Goal: Task Accomplishment & Management: Use online tool/utility

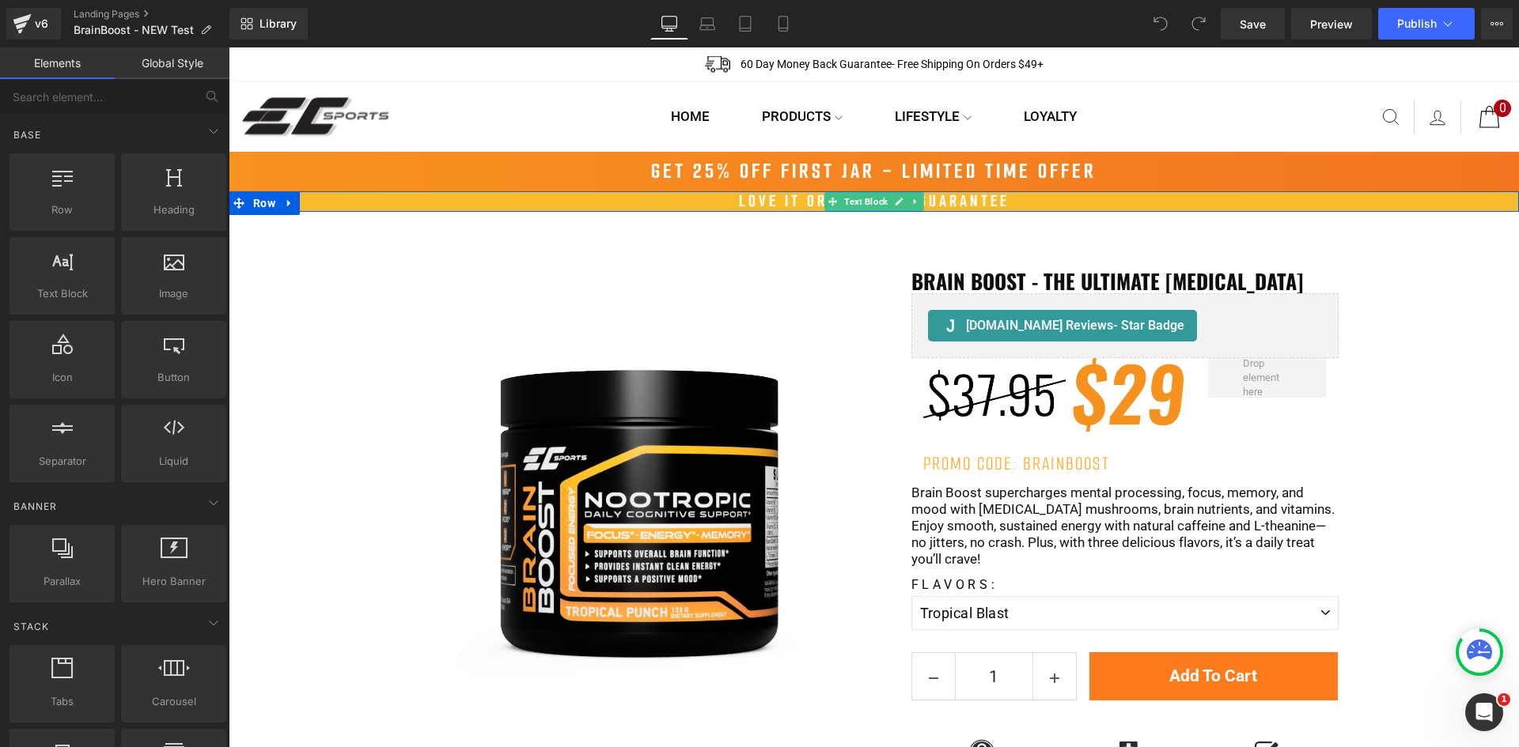
click at [772, 206] on div "LOVE IT OR IT'S FREE GUARANTEE" at bounding box center [874, 201] width 1290 height 21
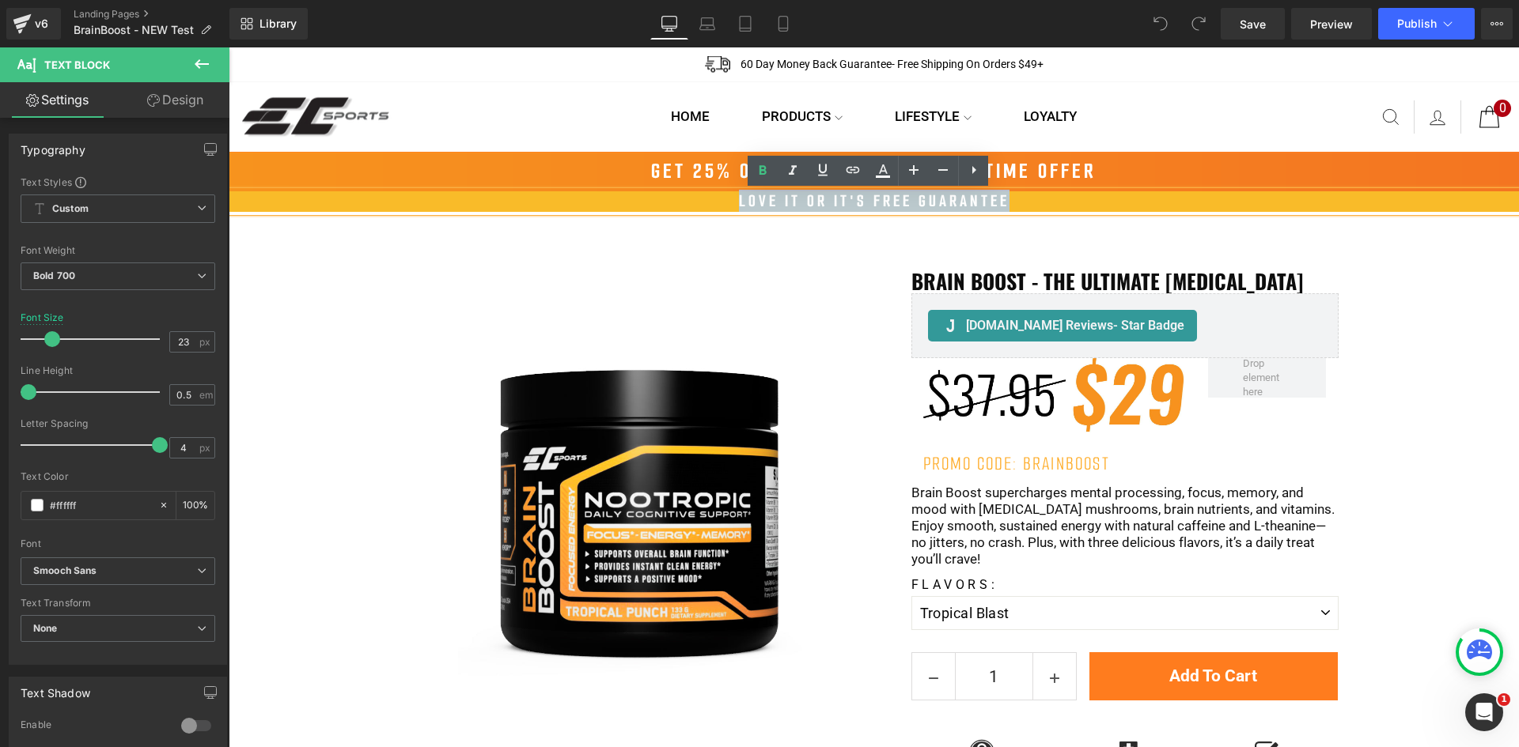
drag, startPoint x: 740, startPoint y: 202, endPoint x: 1022, endPoint y: 205, distance: 282.4
click at [1022, 205] on div "LOVE IT OR IT'S FREE GUARANTEE" at bounding box center [874, 201] width 1290 height 21
copy div "LOVE IT OR IT'S FREE GUARANTEE"
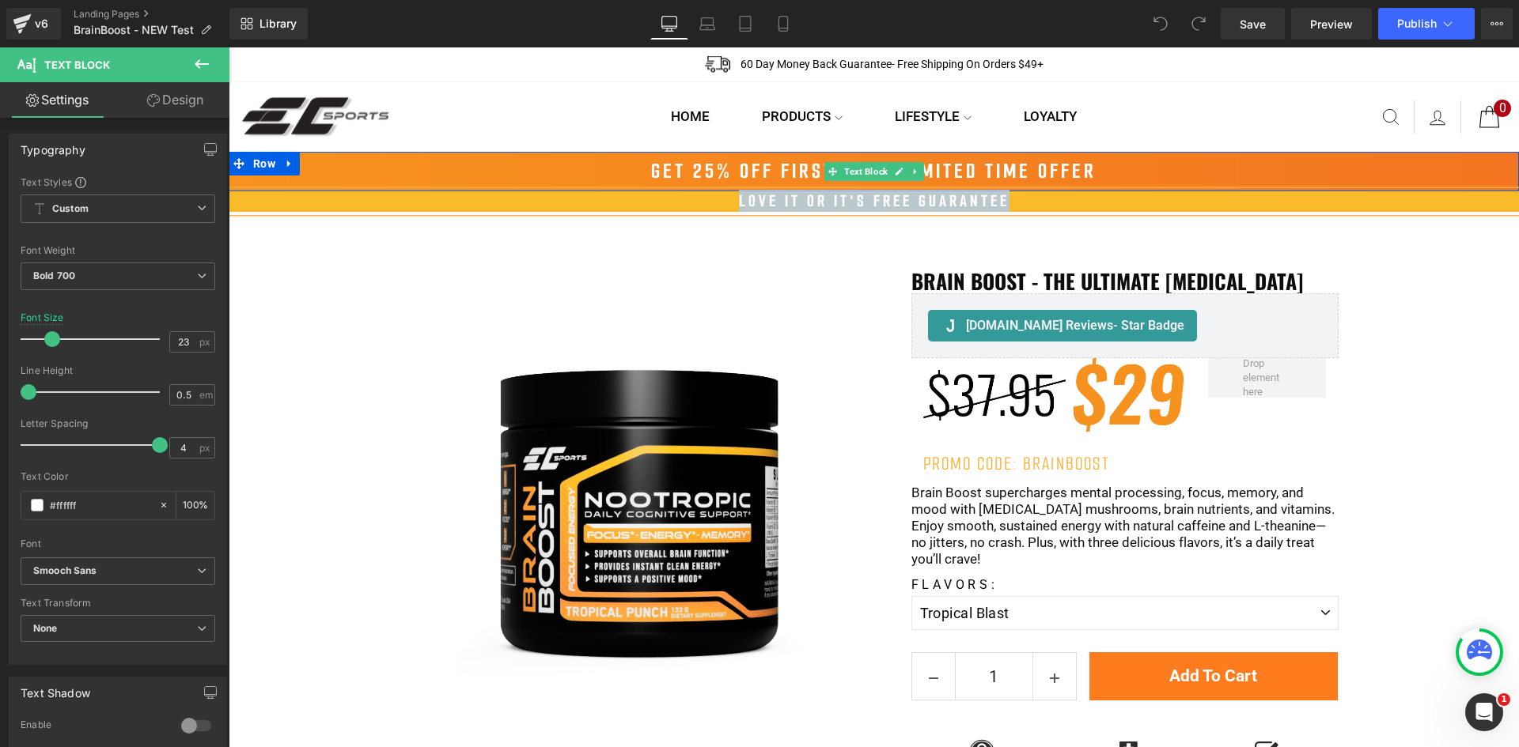
click at [656, 172] on div "GET 25% OFF FIRST JAR - LIMITED TIME OFFER" at bounding box center [874, 172] width 1290 height 40
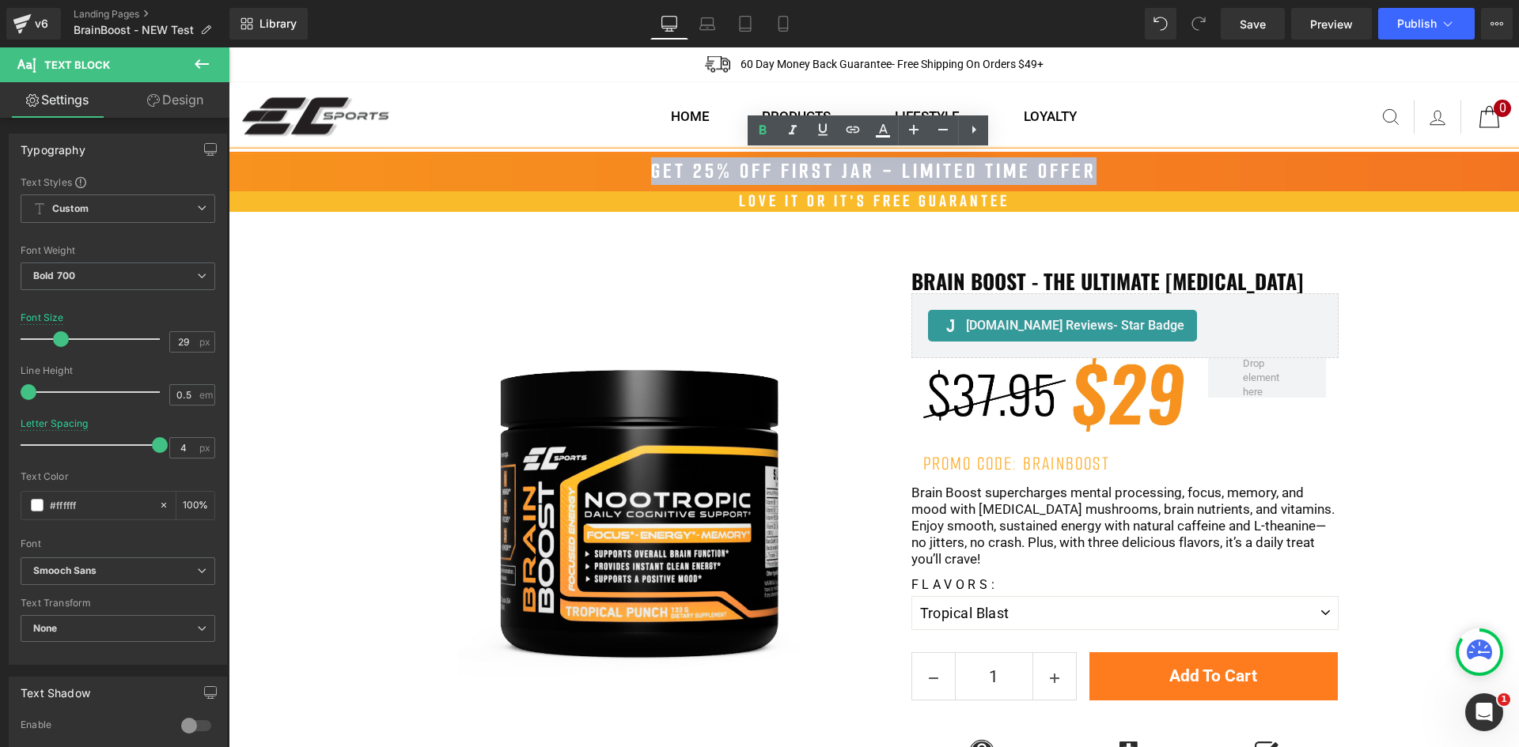
drag, startPoint x: 643, startPoint y: 178, endPoint x: 1115, endPoint y: 173, distance: 472.2
click at [1115, 173] on div "GET 25% OFF FIRST JAR - LIMITED TIME OFFER" at bounding box center [874, 172] width 1290 height 40
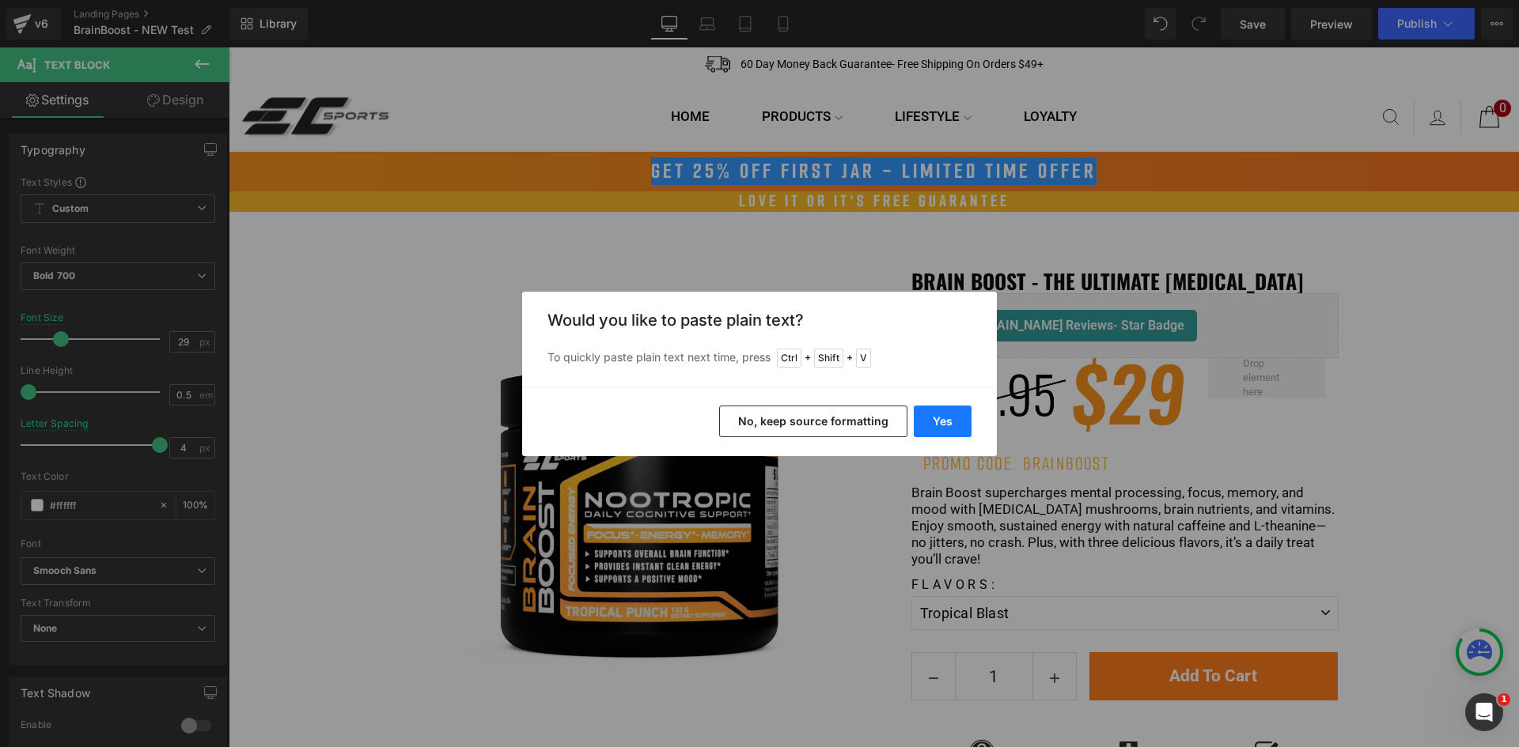
click at [943, 423] on button "Yes" at bounding box center [943, 422] width 58 height 32
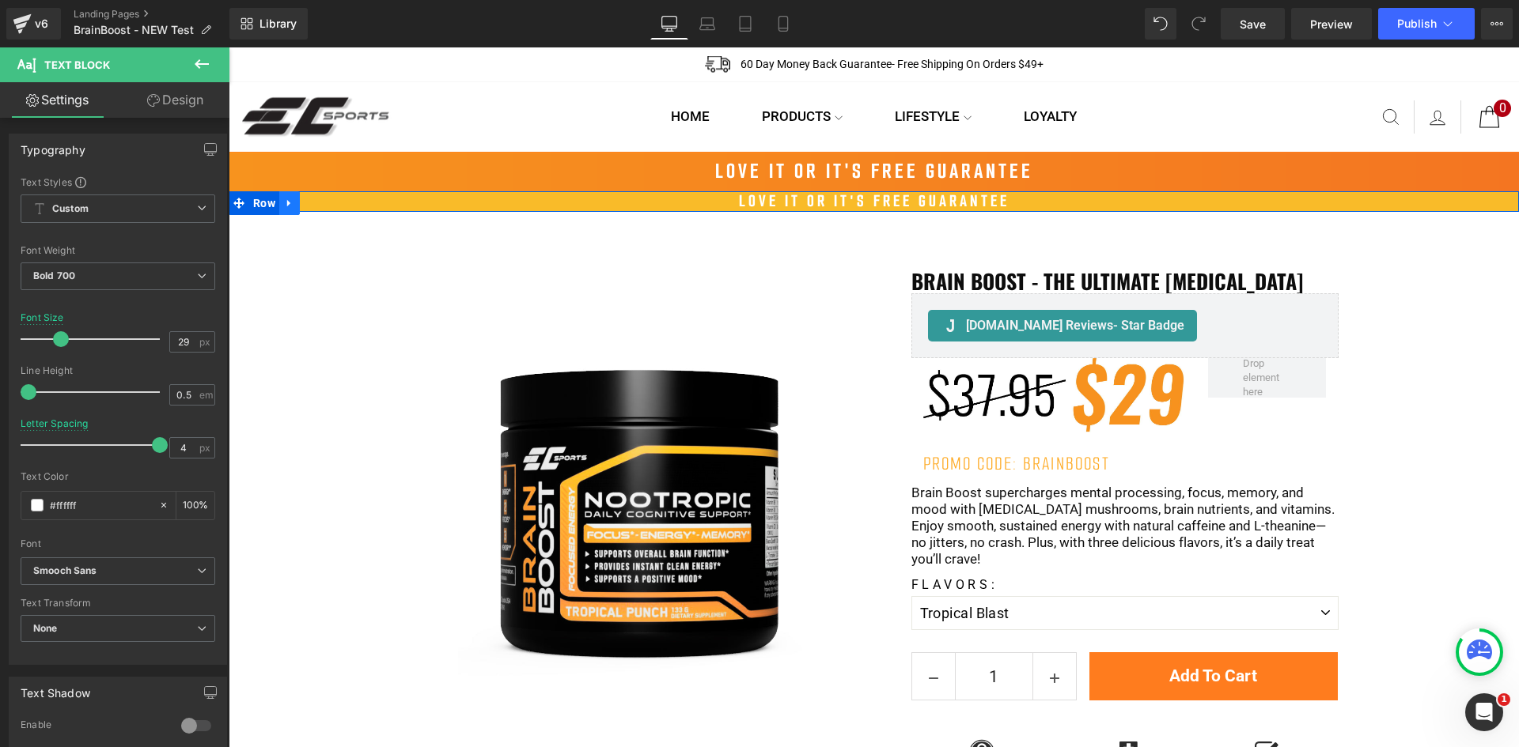
click at [284, 199] on icon at bounding box center [289, 204] width 11 height 12
click at [325, 199] on icon at bounding box center [330, 204] width 11 height 12
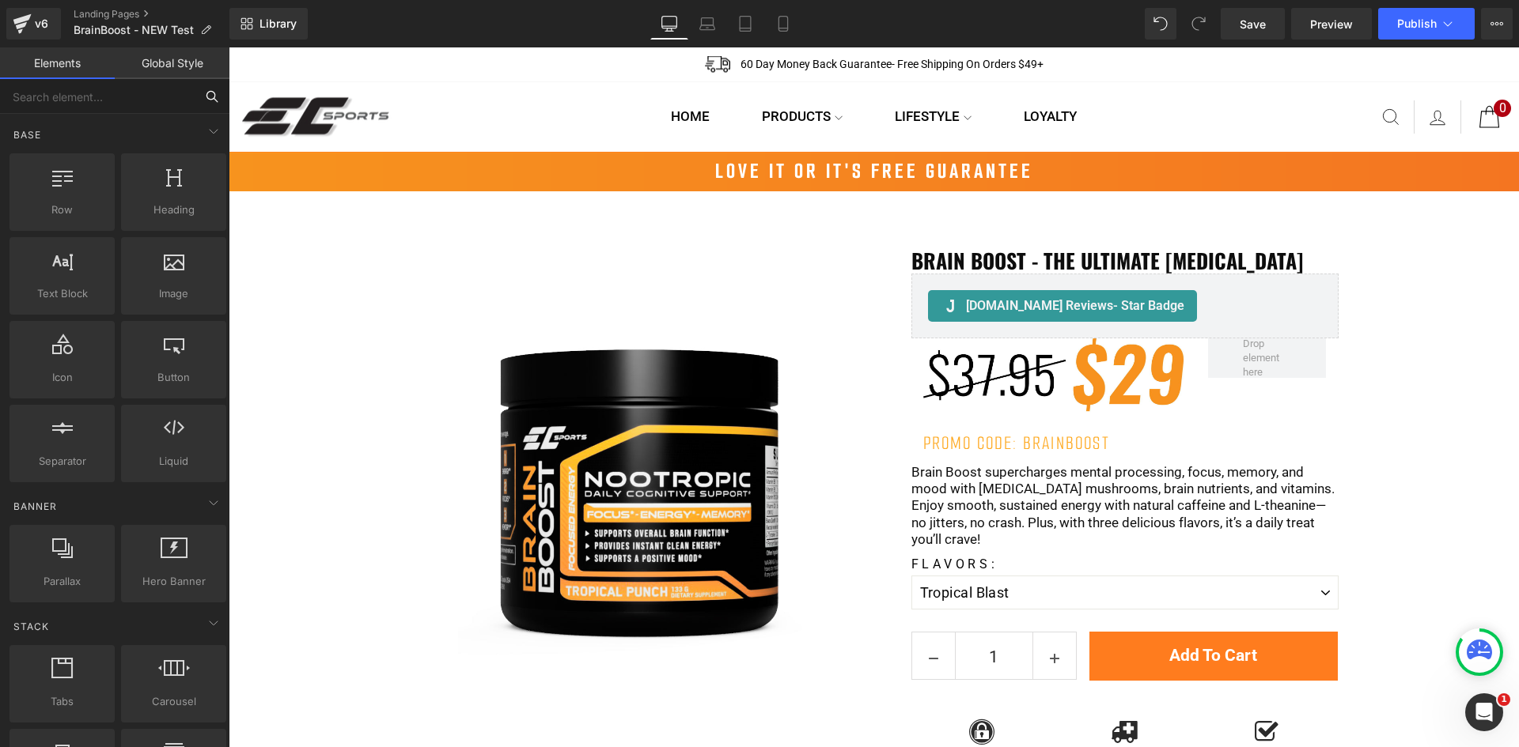
click at [142, 99] on input "text" at bounding box center [97, 96] width 195 height 35
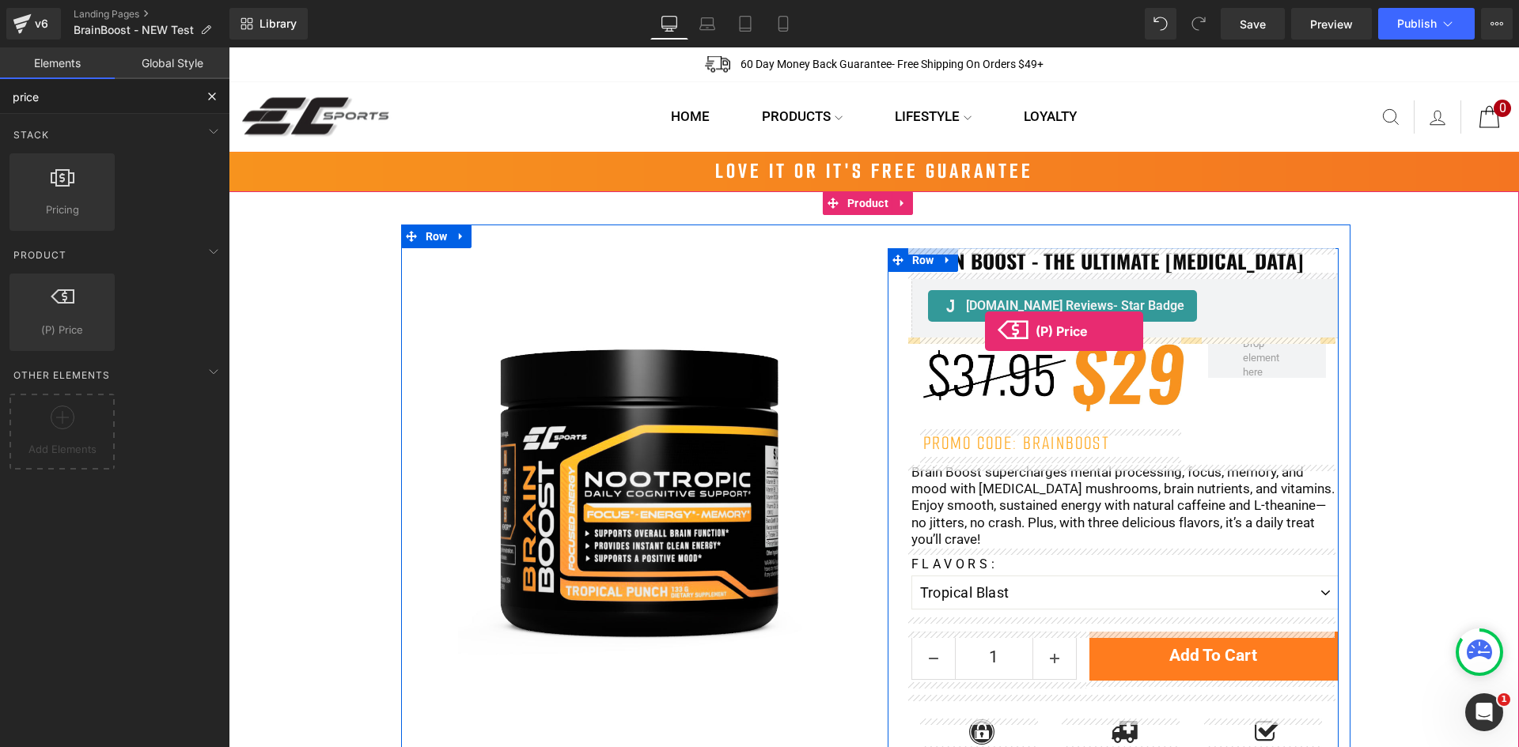
drag, startPoint x: 315, startPoint y: 367, endPoint x: 985, endPoint y: 331, distance: 670.9
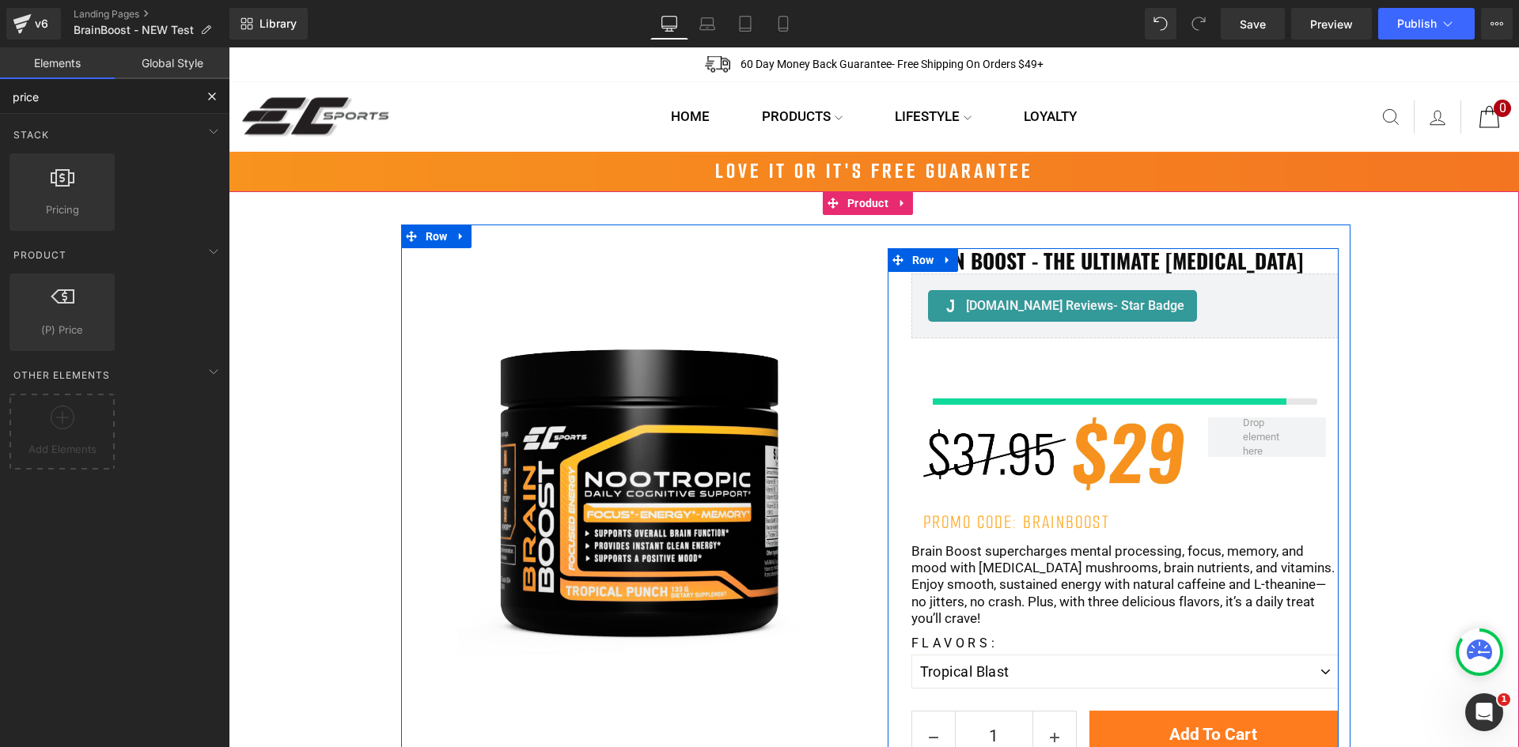
type input "price"
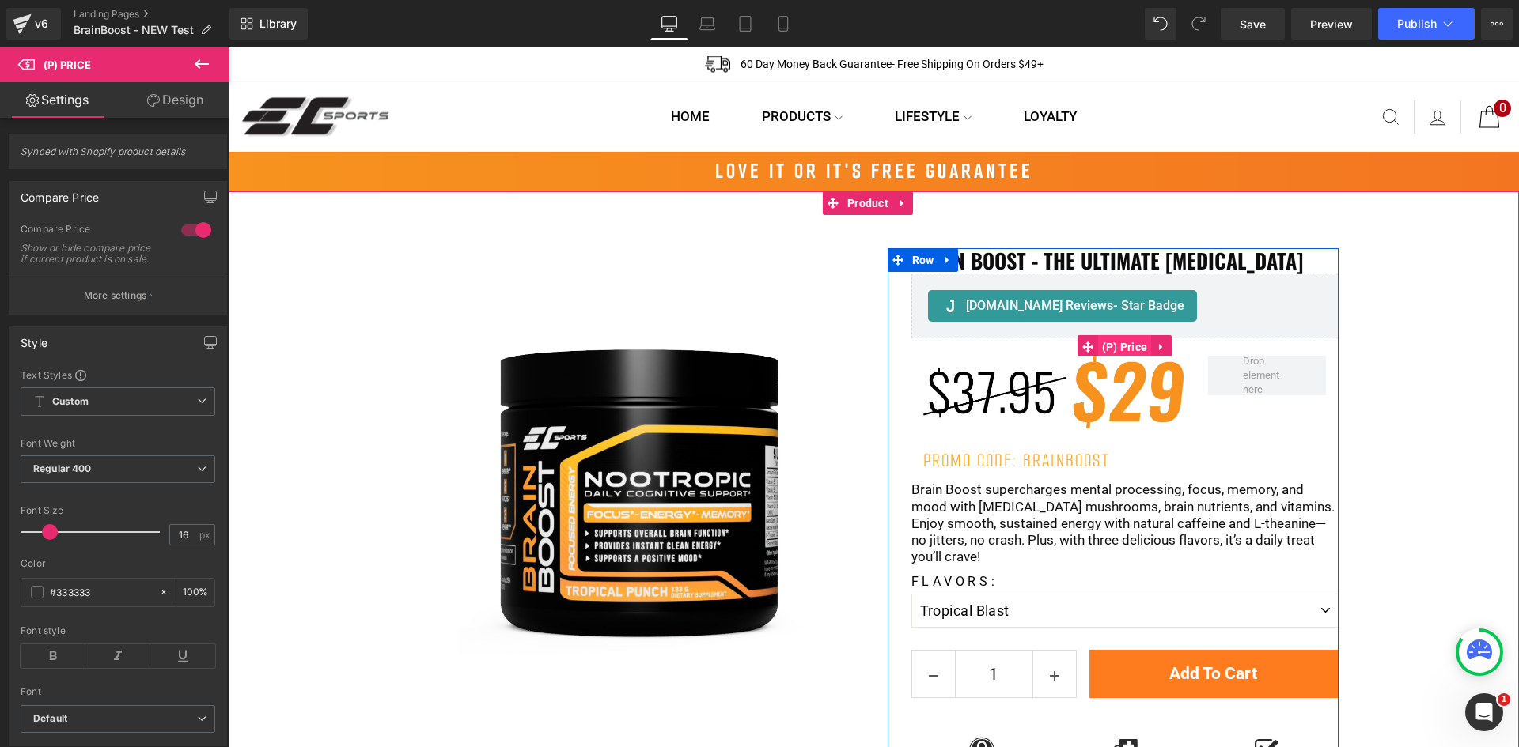
click at [1121, 342] on span "(P) Price" at bounding box center [1125, 347] width 54 height 24
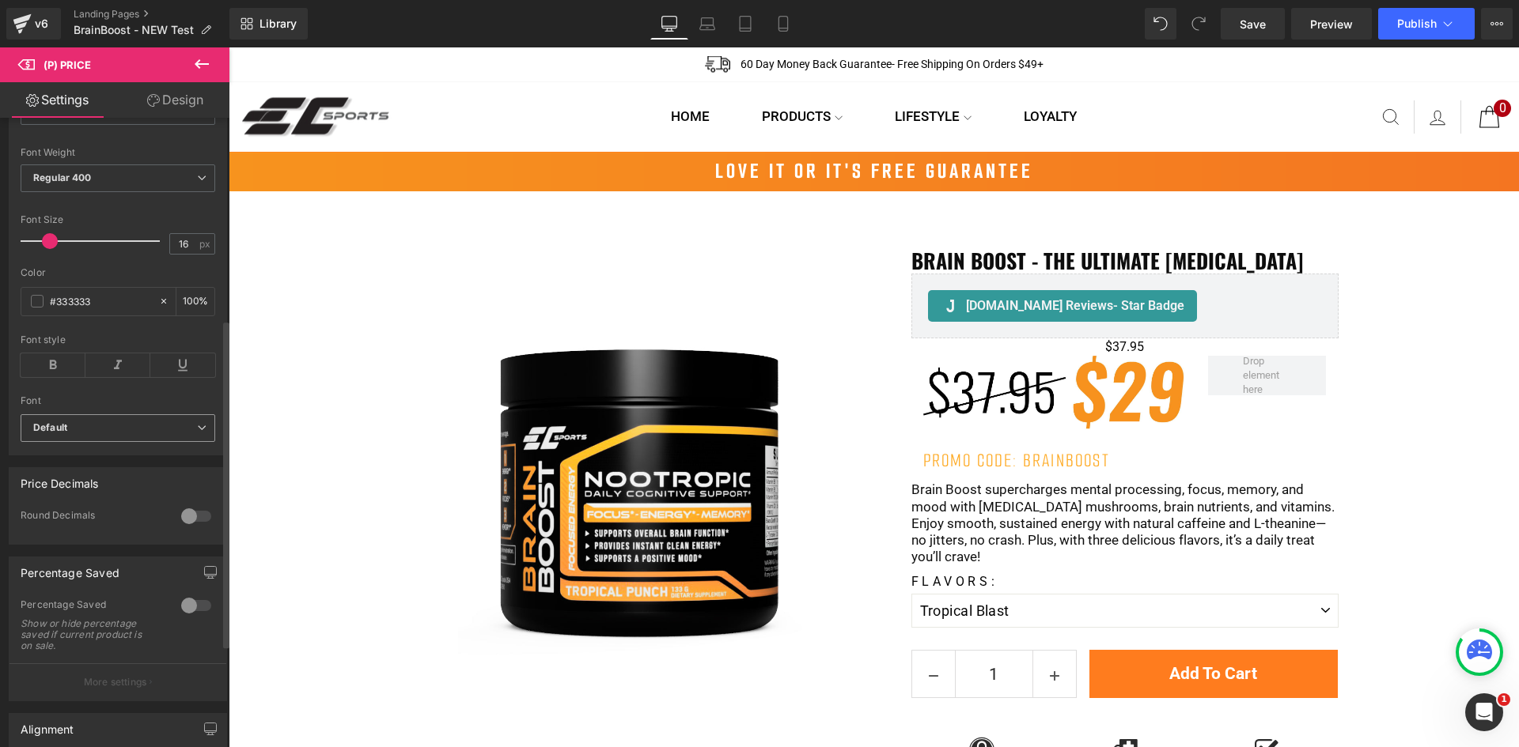
scroll to position [395, 0]
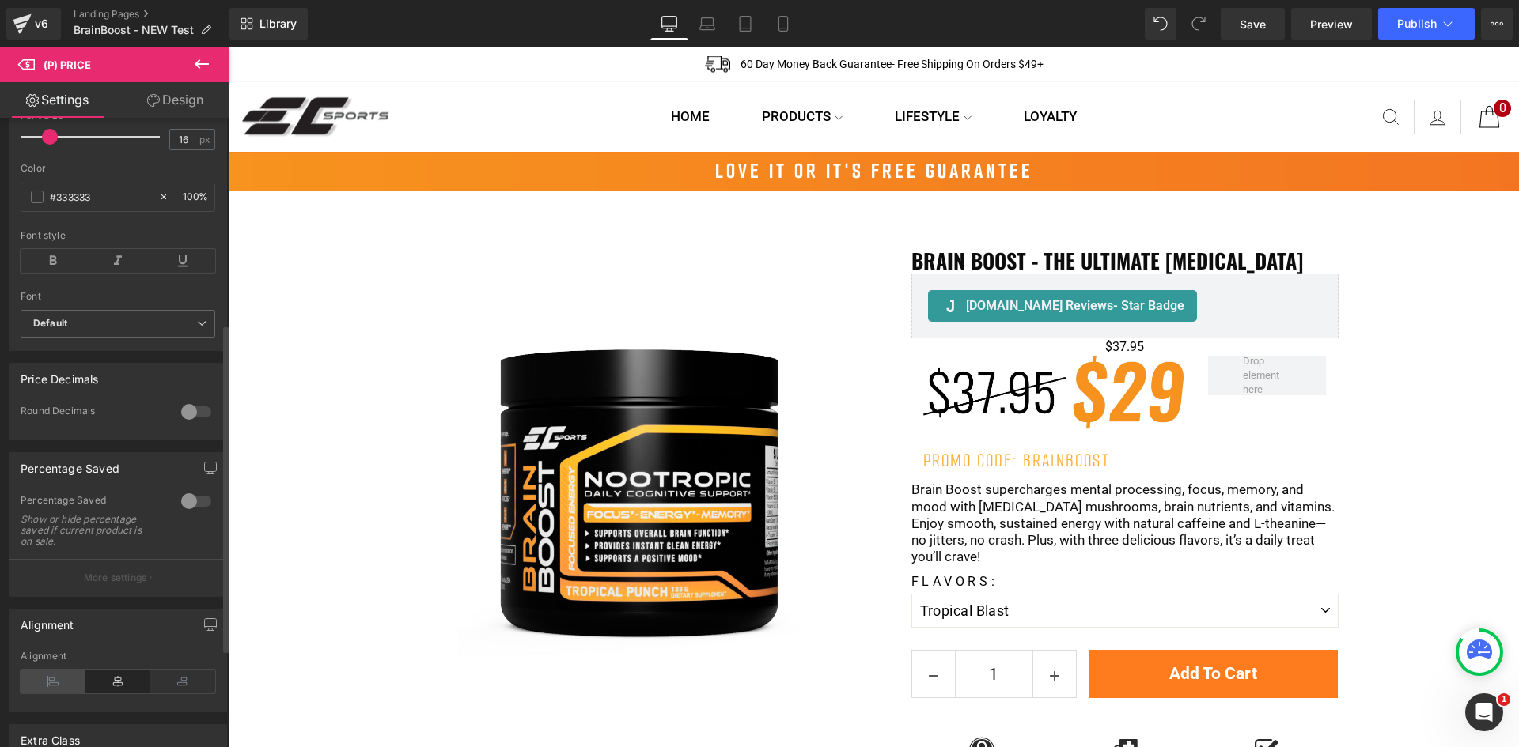
click at [51, 687] on icon at bounding box center [53, 682] width 65 height 24
click at [59, 272] on icon at bounding box center [53, 261] width 65 height 24
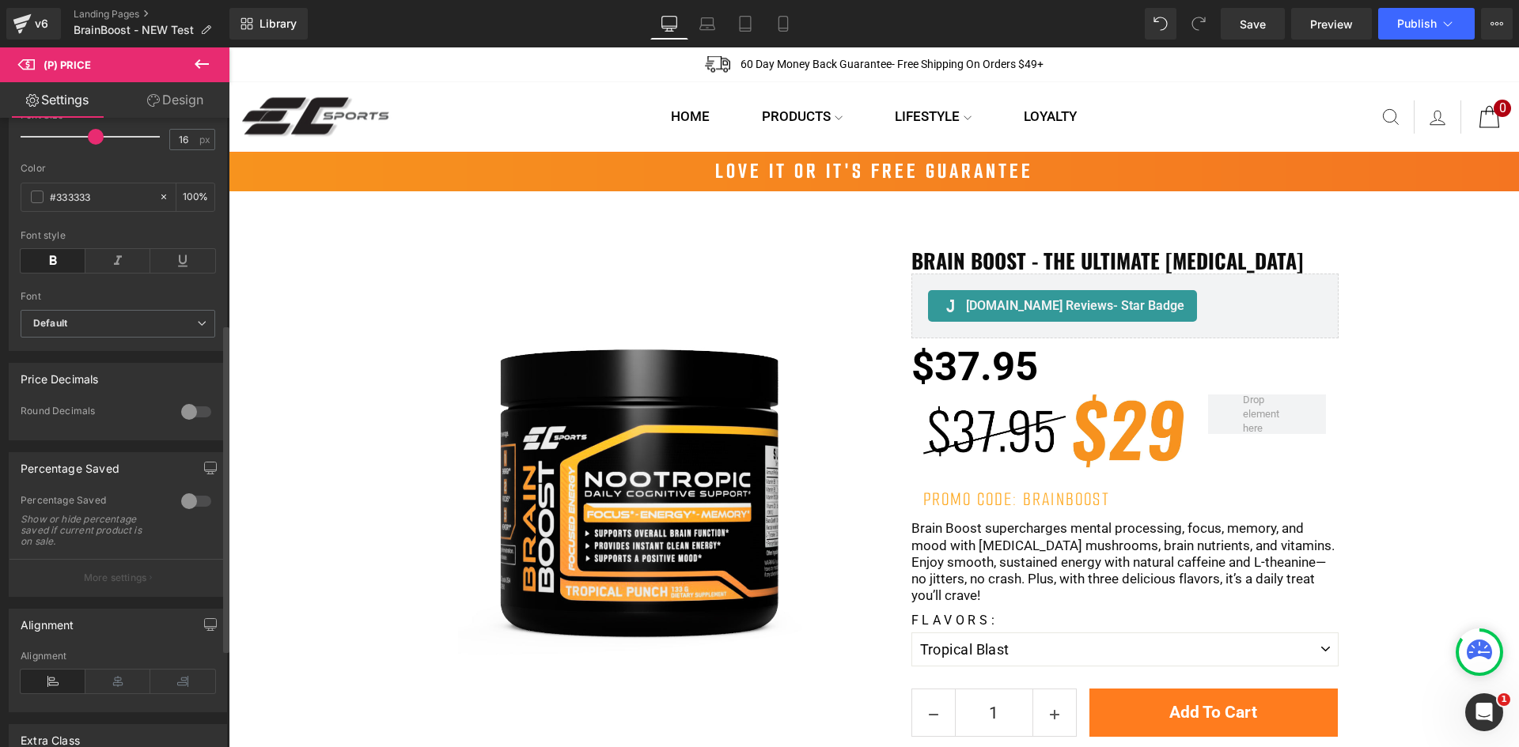
drag, startPoint x: 55, startPoint y: 146, endPoint x: 99, endPoint y: 148, distance: 44.3
click at [99, 145] on span at bounding box center [96, 137] width 16 height 16
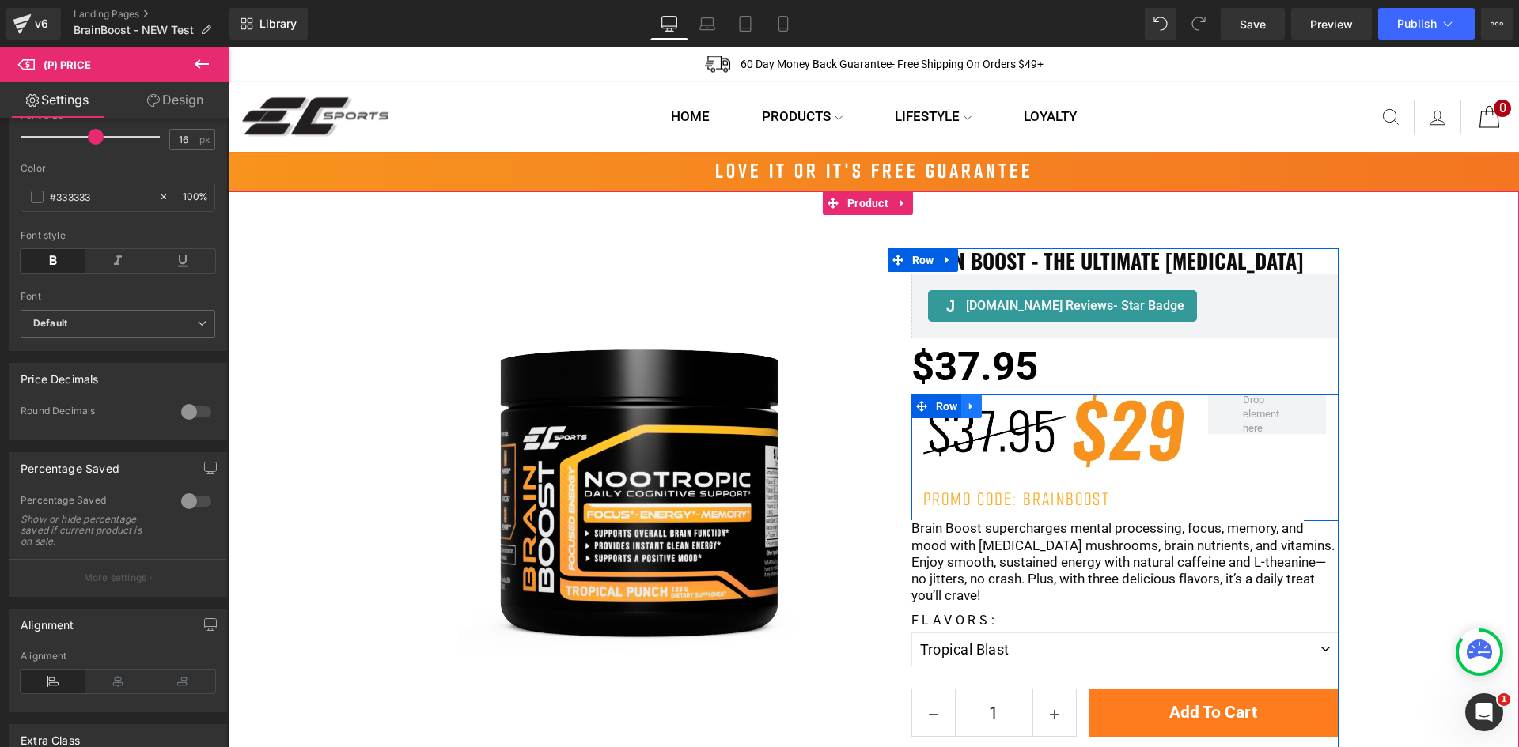
click at [969, 405] on icon at bounding box center [971, 406] width 11 height 12
click at [1007, 407] on icon at bounding box center [1012, 406] width 11 height 11
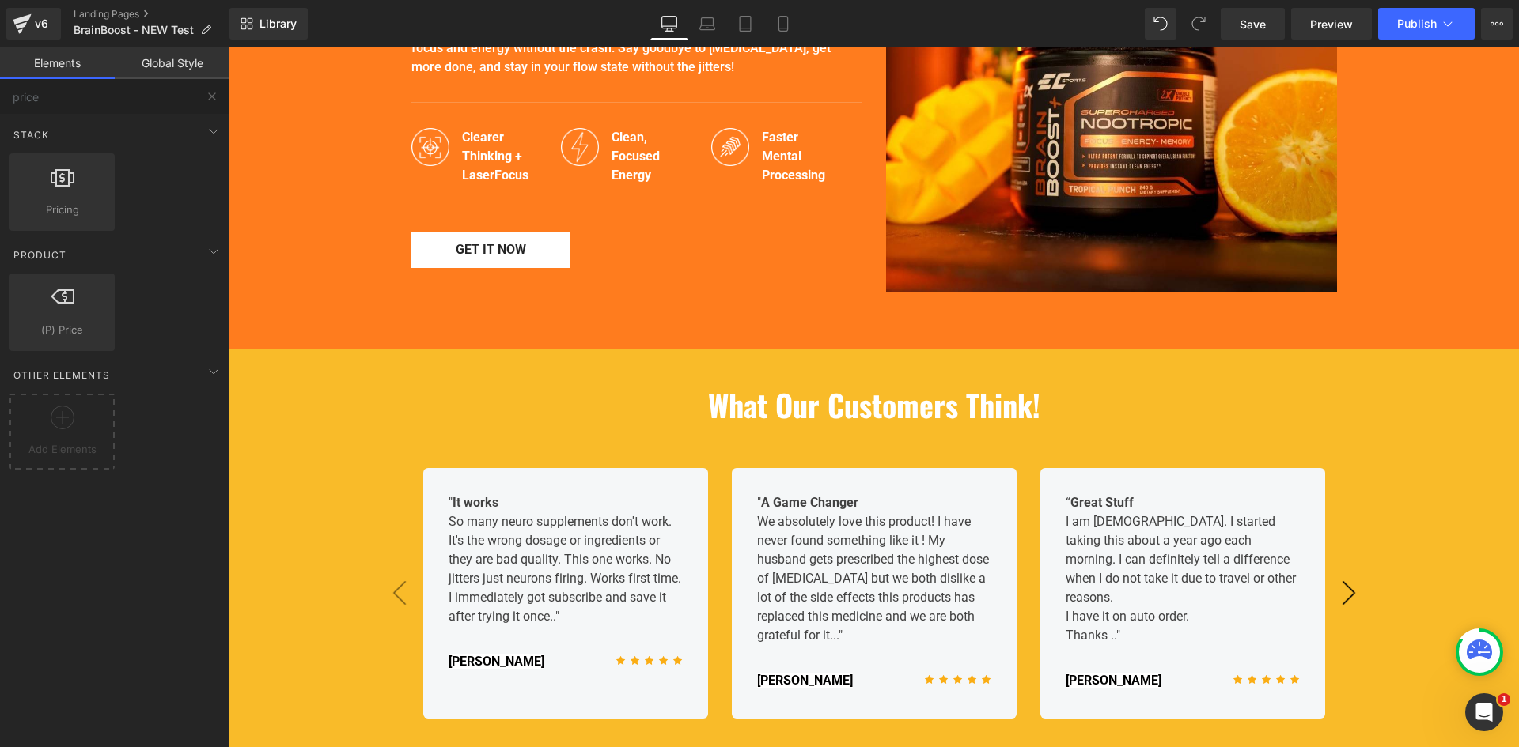
scroll to position [1028, 0]
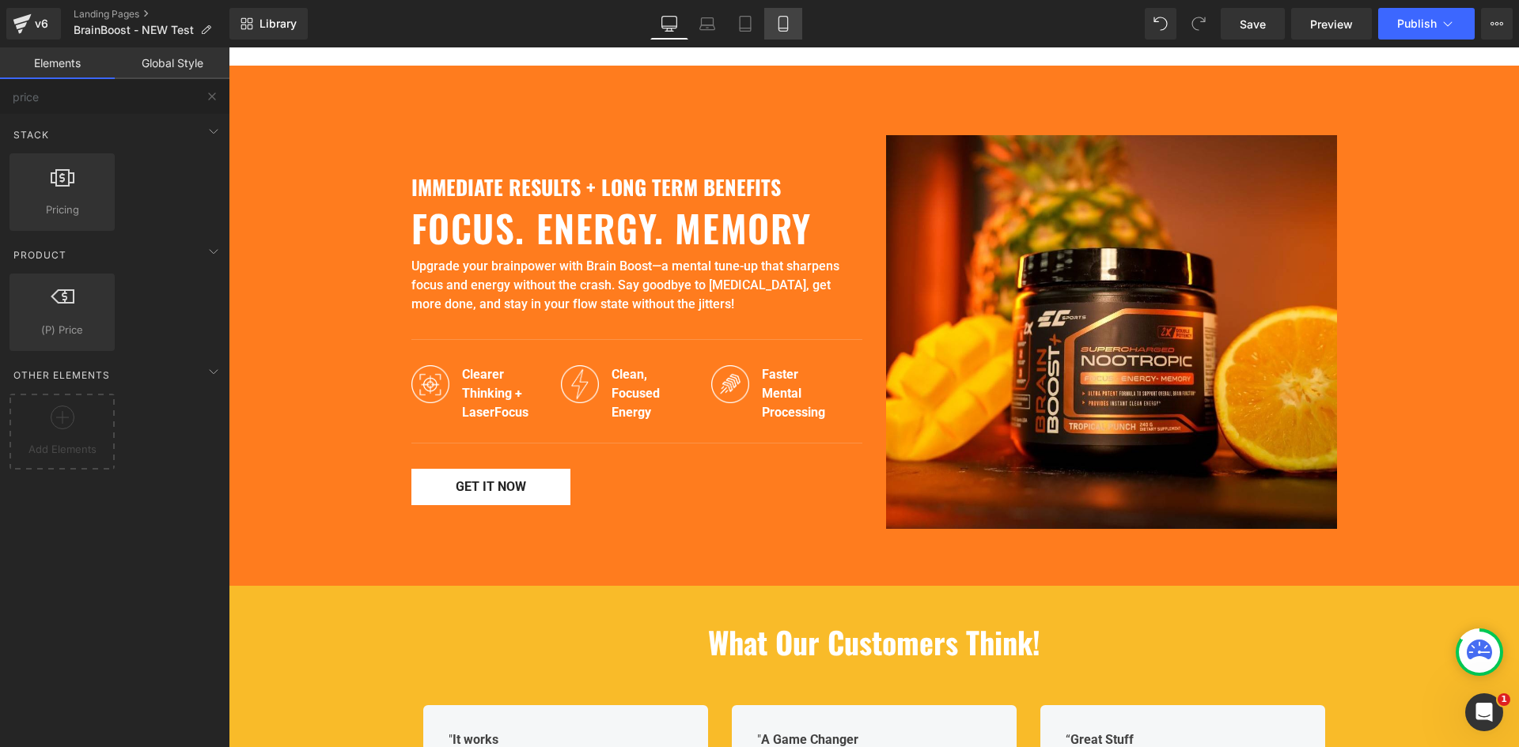
click at [779, 16] on icon at bounding box center [783, 24] width 16 height 16
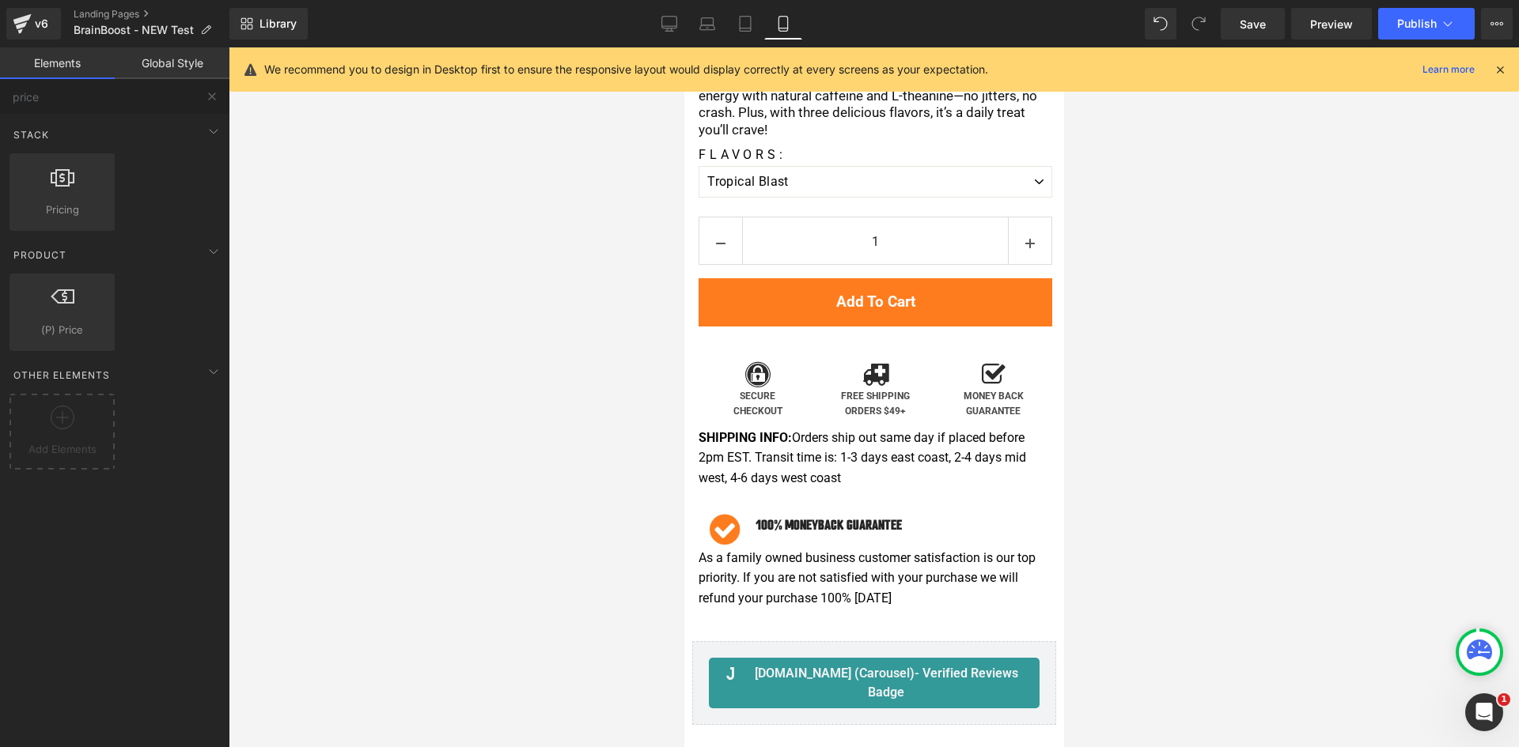
scroll to position [0, 0]
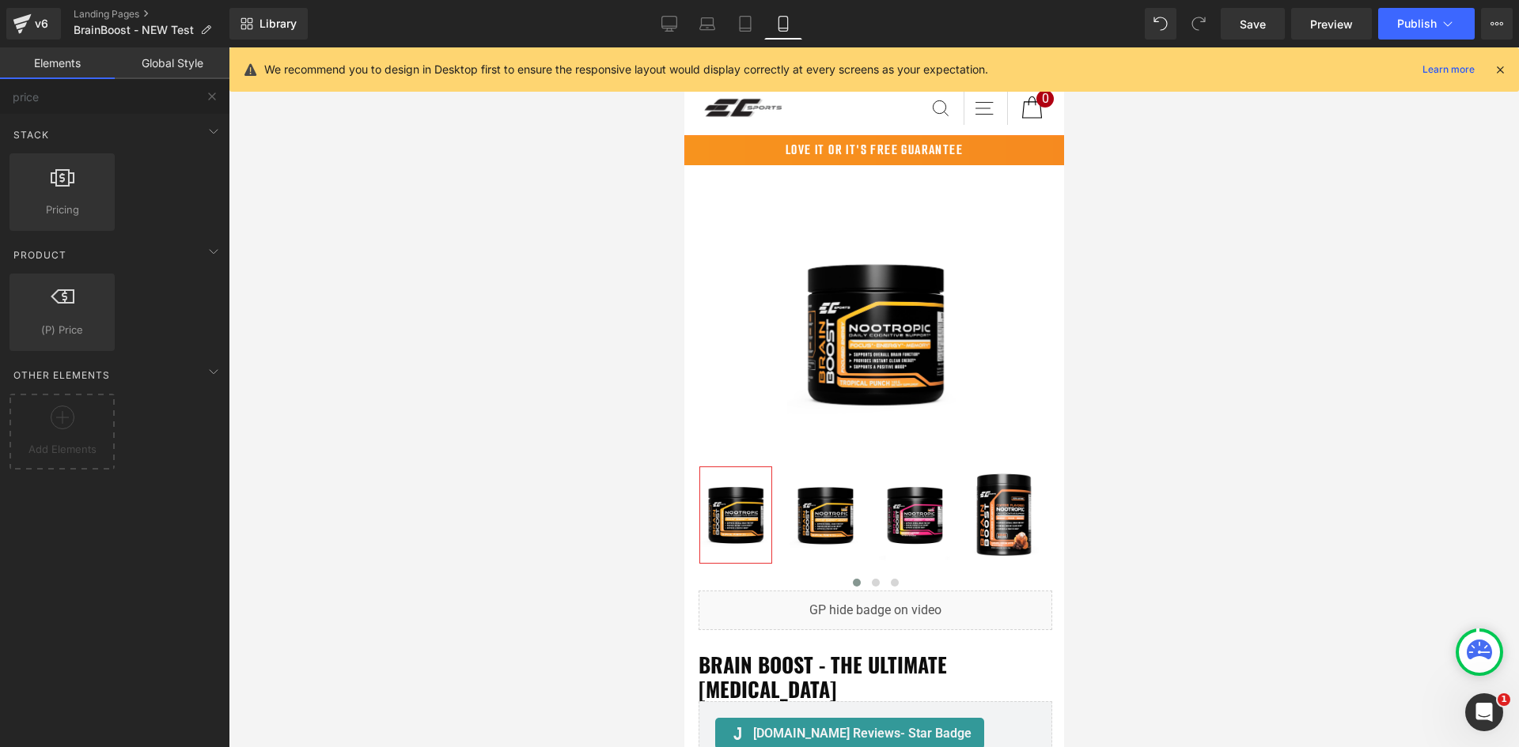
drag, startPoint x: 1055, startPoint y: 651, endPoint x: 1754, endPoint y: 193, distance: 835.2
click at [664, 23] on icon at bounding box center [669, 24] width 16 height 16
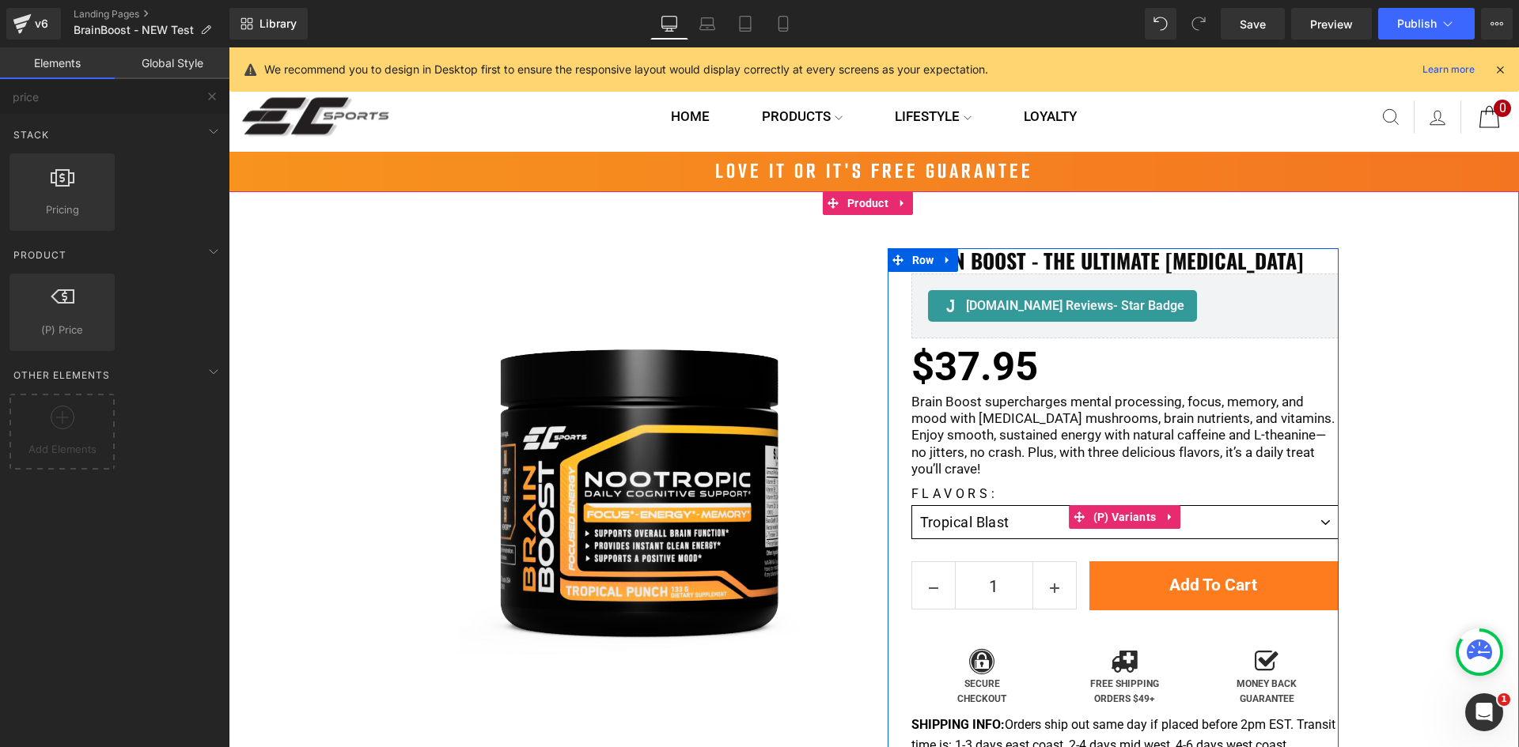
click at [1289, 525] on select "Tropical Blast Tropical Blast Sweetened with Stevia Raspberry Lemonade Sweetene…" at bounding box center [1124, 522] width 427 height 34
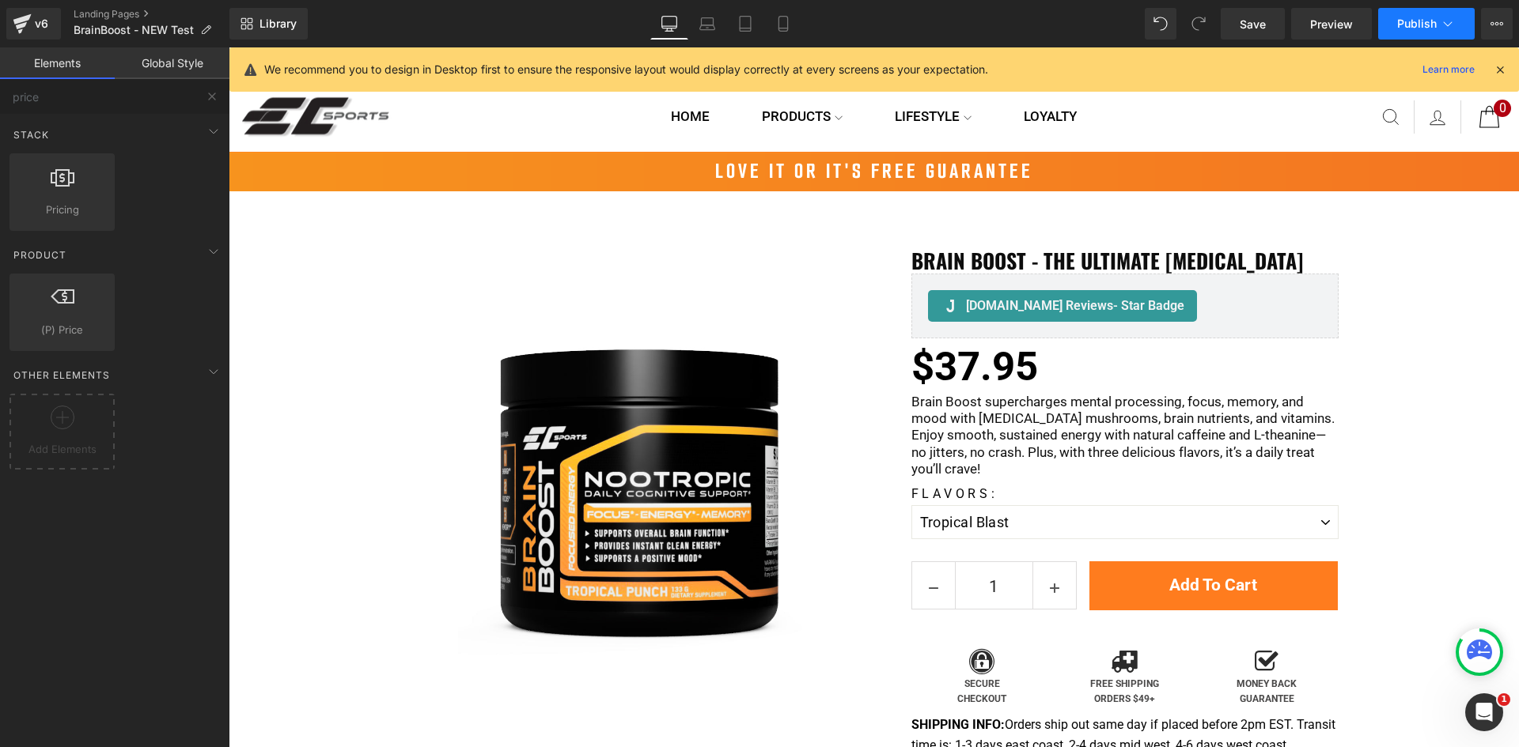
click at [1417, 18] on span "Publish" at bounding box center [1417, 23] width 40 height 13
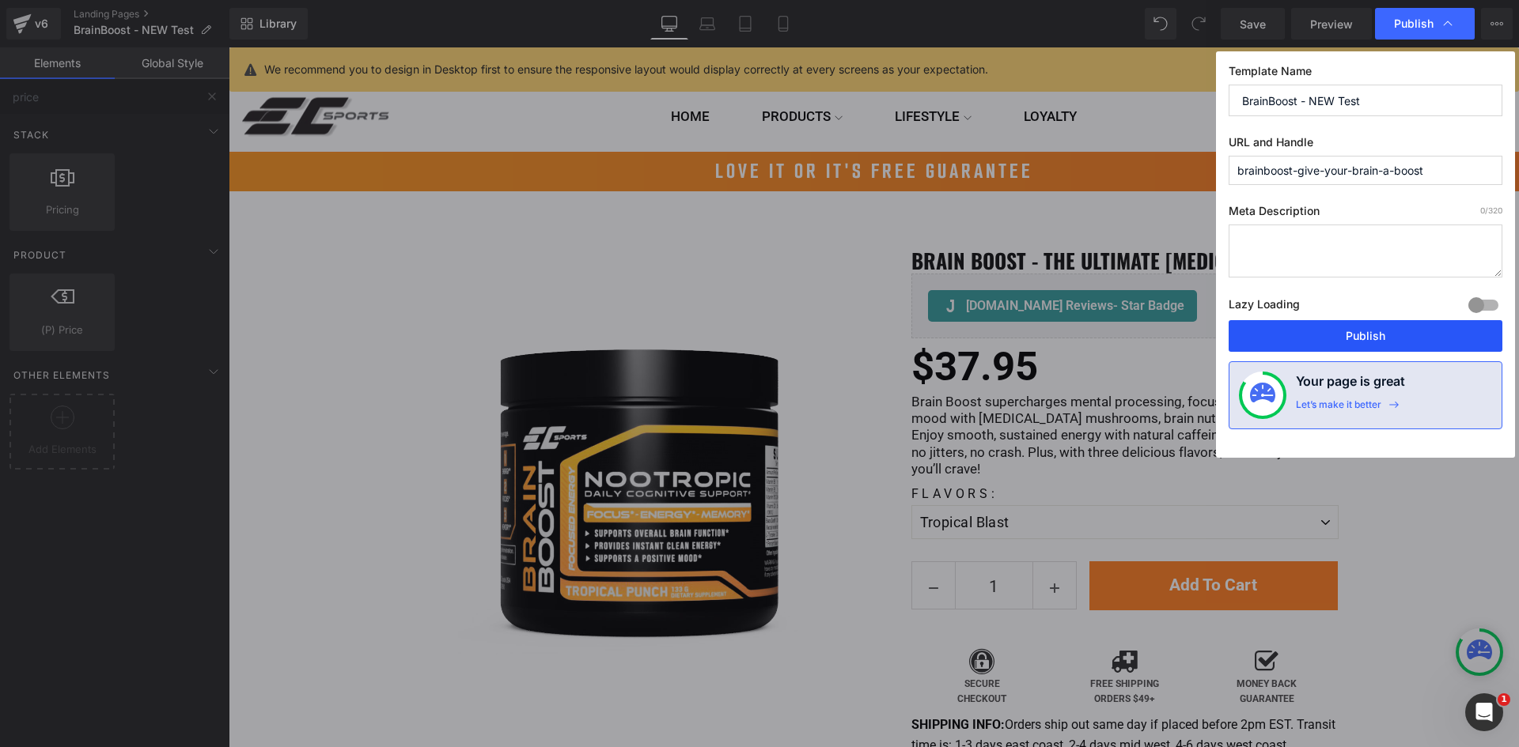
click at [1368, 332] on button "Publish" at bounding box center [1365, 336] width 274 height 32
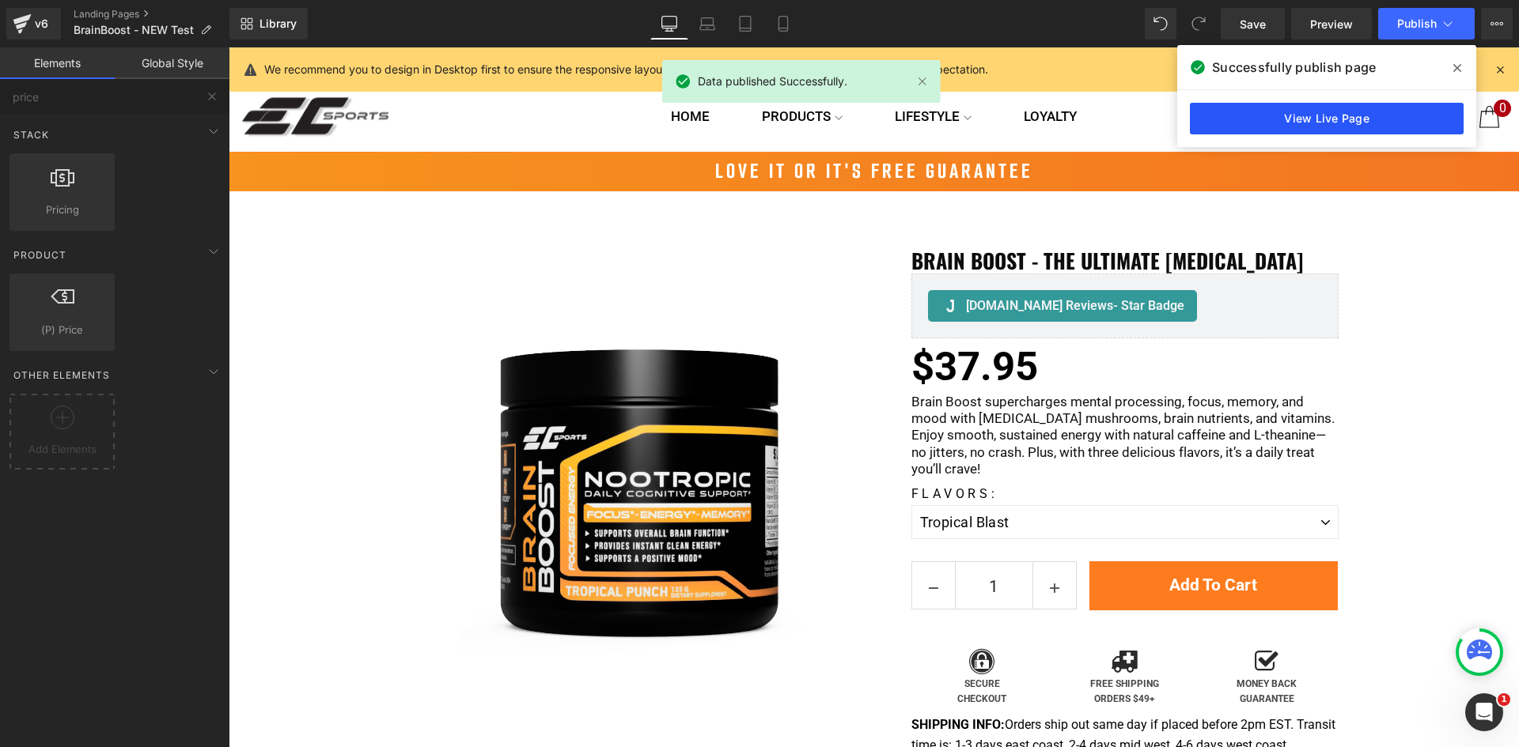
click at [1318, 125] on link "View Live Page" at bounding box center [1327, 119] width 274 height 32
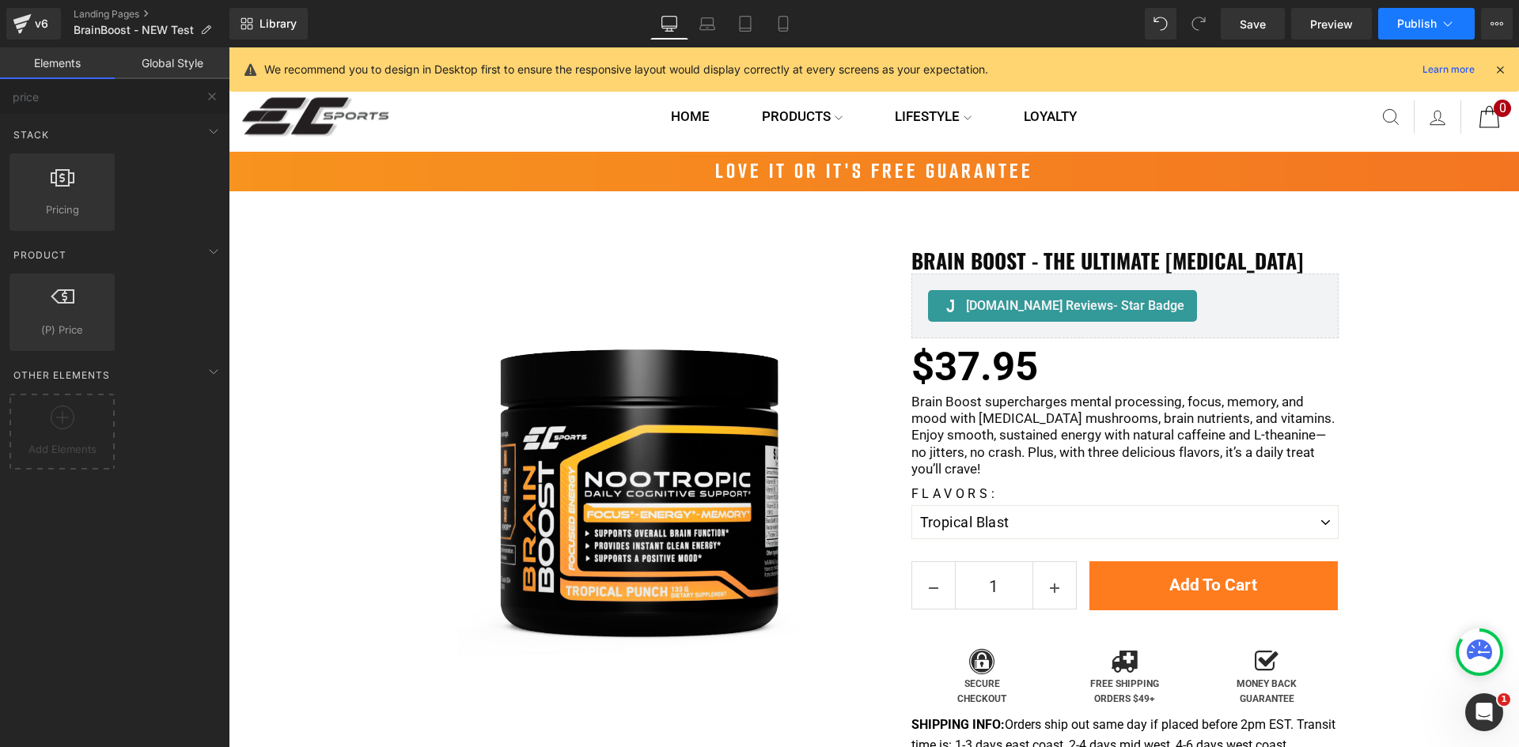
click at [1447, 20] on icon at bounding box center [1448, 24] width 16 height 16
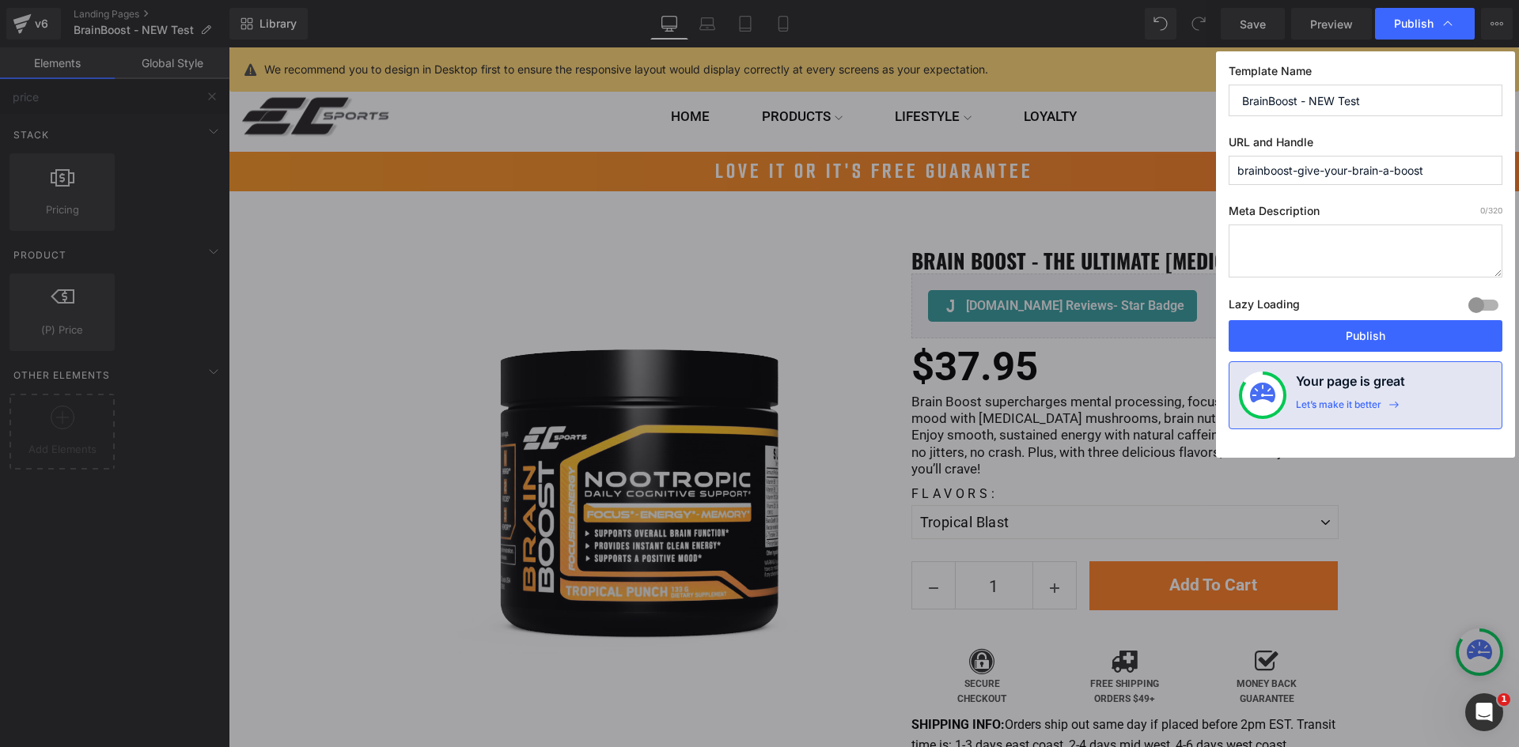
drag, startPoint x: 1299, startPoint y: 102, endPoint x: 1394, endPoint y: 106, distance: 95.0
click at [1394, 106] on input "BrainBoost - NEW Test" at bounding box center [1365, 101] width 274 height 32
click at [1370, 161] on input "brainboost-give-your-brain-a-boost" at bounding box center [1365, 170] width 274 height 29
drag, startPoint x: 1307, startPoint y: 100, endPoint x: 1418, endPoint y: 99, distance: 110.7
click at [1418, 99] on input "BrainBoost - NEW Test" at bounding box center [1365, 101] width 274 height 32
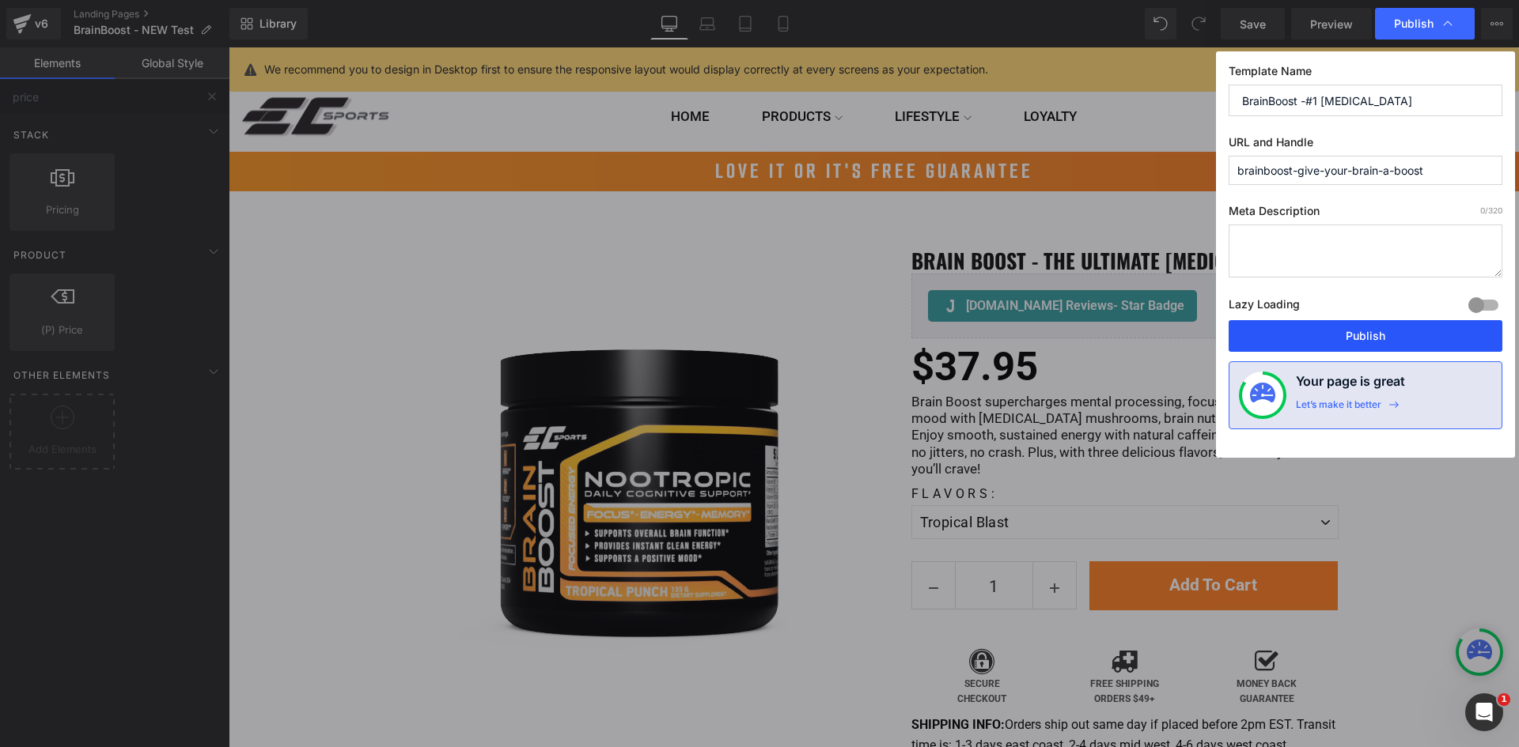
type input "BrainBoost -#1 [MEDICAL_DATA]"
click at [1406, 331] on button "Publish" at bounding box center [1365, 336] width 274 height 32
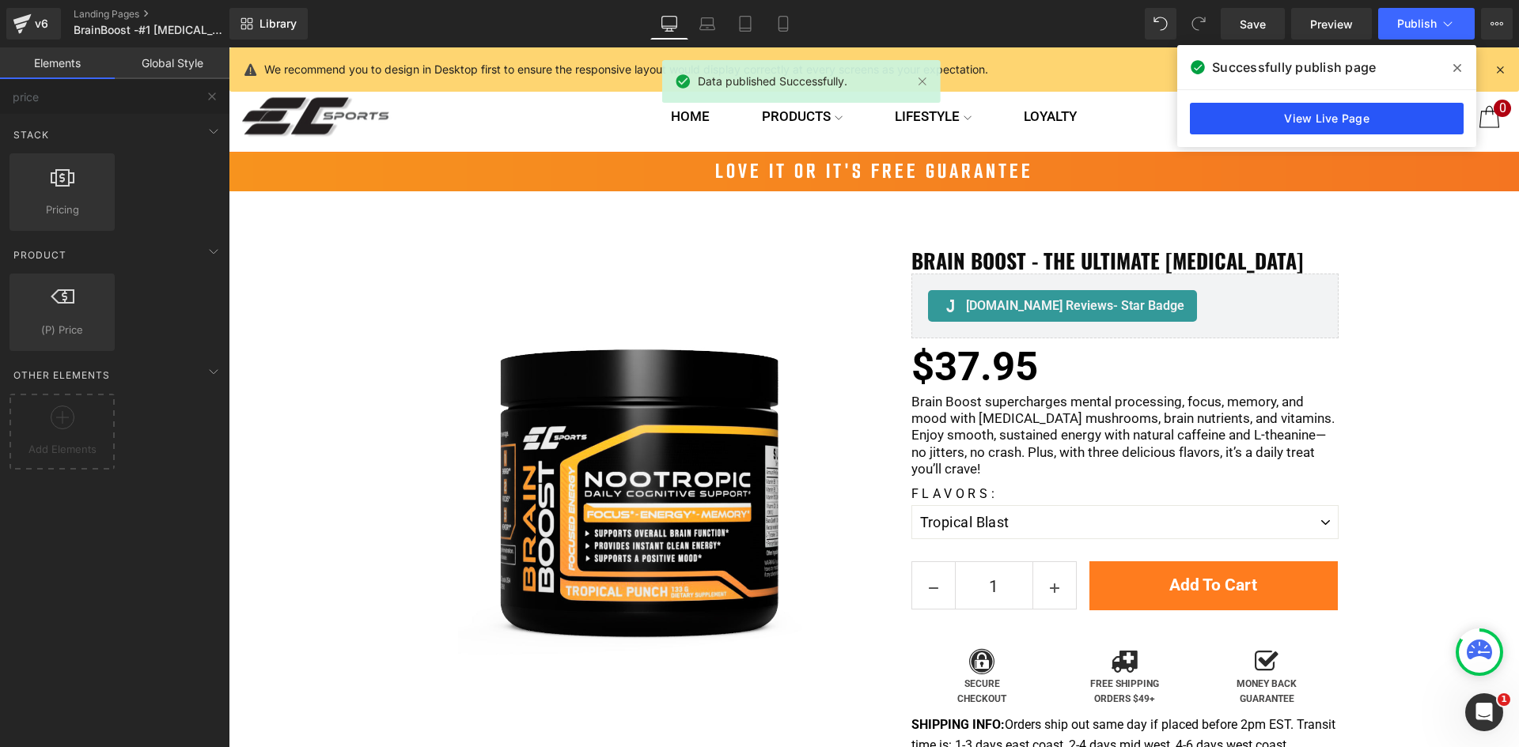
click at [1331, 126] on link "View Live Page" at bounding box center [1327, 119] width 274 height 32
